Goal: Check status: Check status

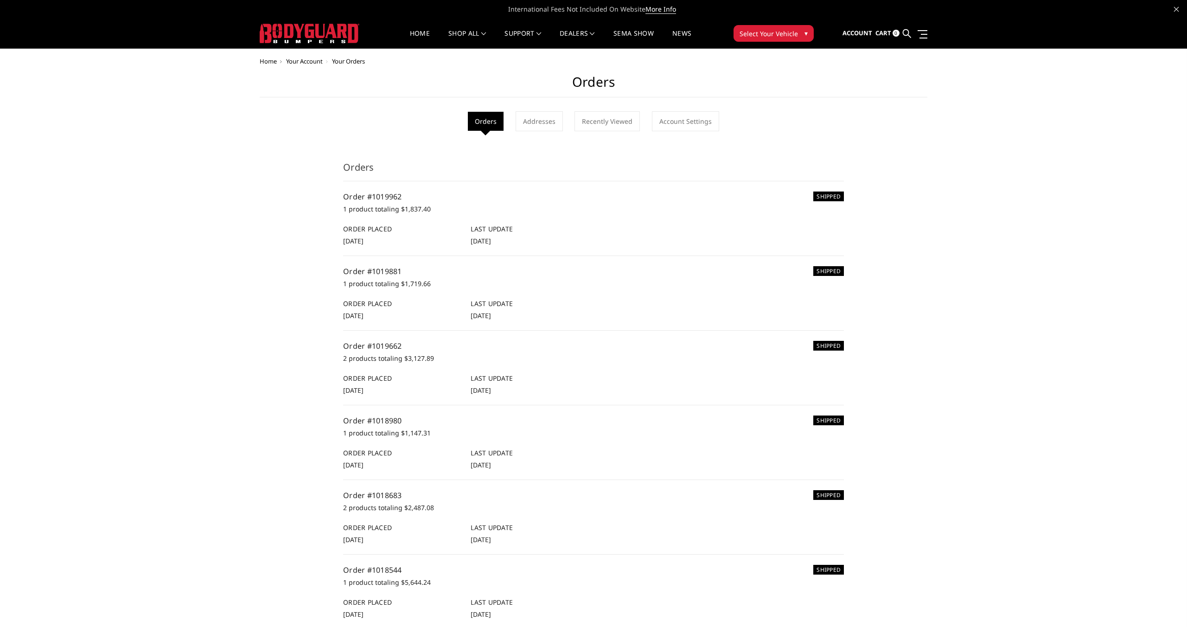
click at [379, 201] on h5 "Order #1019962" at bounding box center [593, 196] width 501 height 11
click at [850, 38] on link "Account" at bounding box center [857, 33] width 30 height 25
click at [859, 35] on span "Account" at bounding box center [857, 33] width 30 height 8
click at [319, 28] on img at bounding box center [310, 33] width 100 height 19
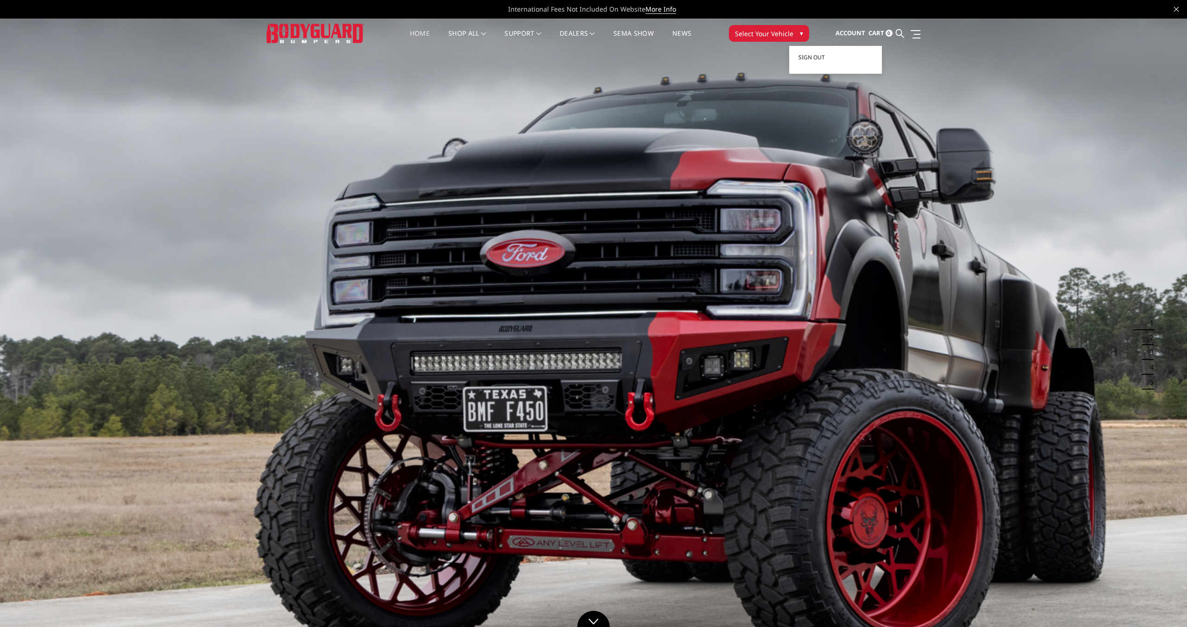
click at [853, 35] on span "Account" at bounding box center [850, 33] width 30 height 8
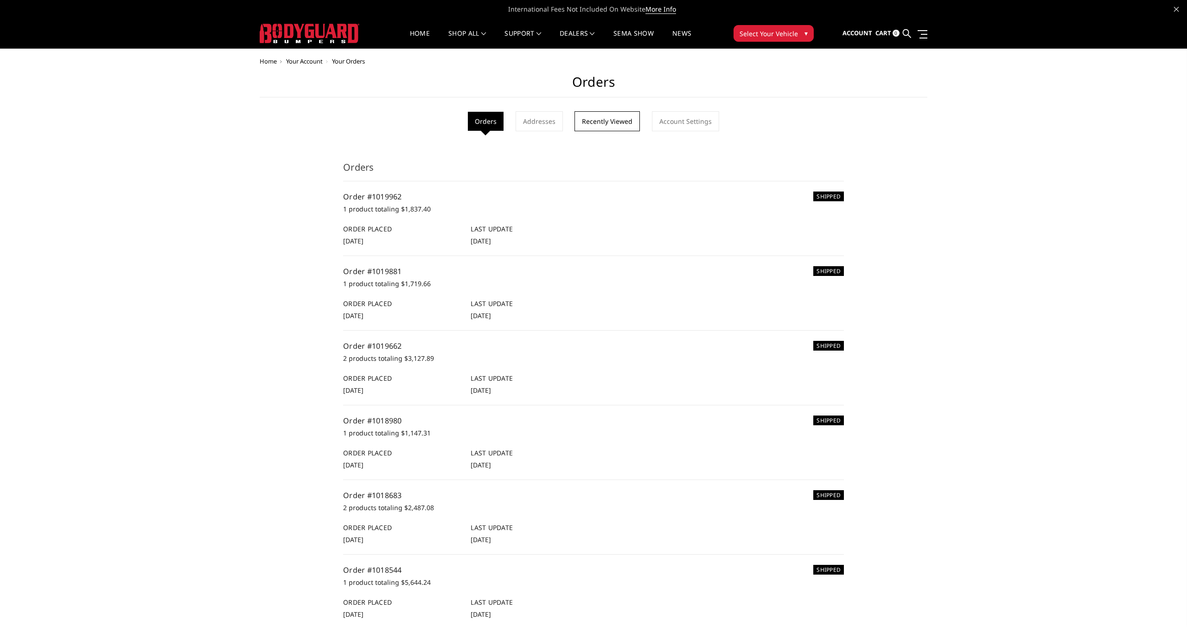
click at [603, 119] on link "Recently Viewed" at bounding box center [606, 121] width 65 height 20
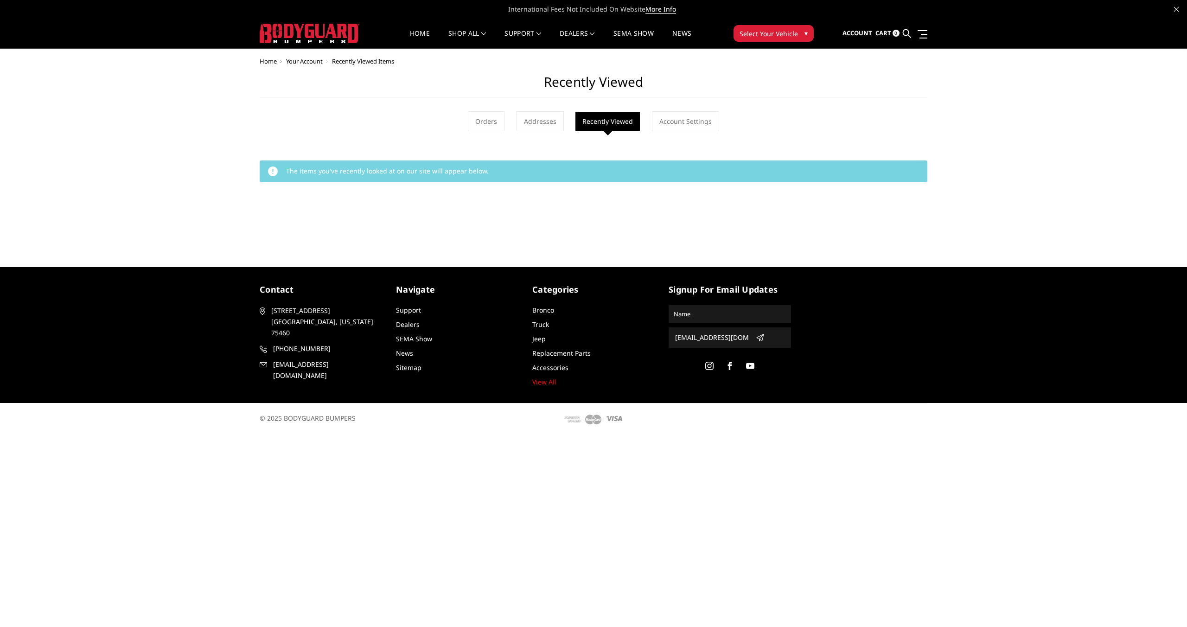
click at [628, 119] on li "Recently Viewed" at bounding box center [607, 121] width 64 height 19
click at [484, 126] on link "Orders" at bounding box center [486, 121] width 37 height 20
